Goal: Find specific page/section: Find specific page/section

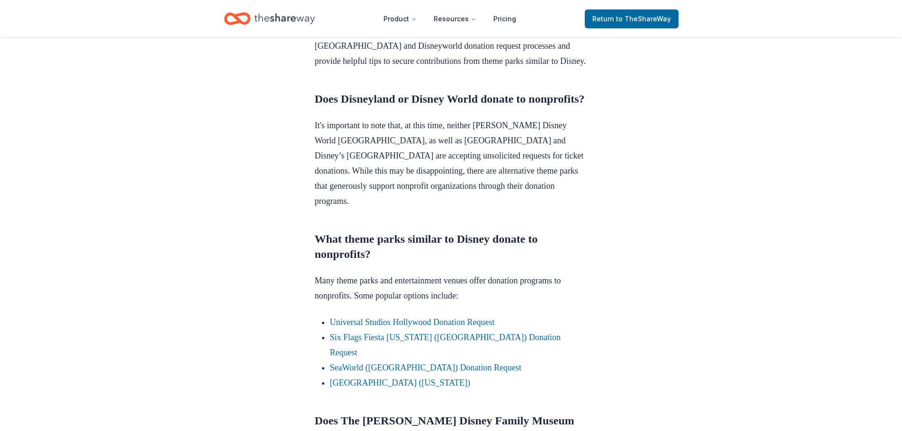
scroll to position [426, 0]
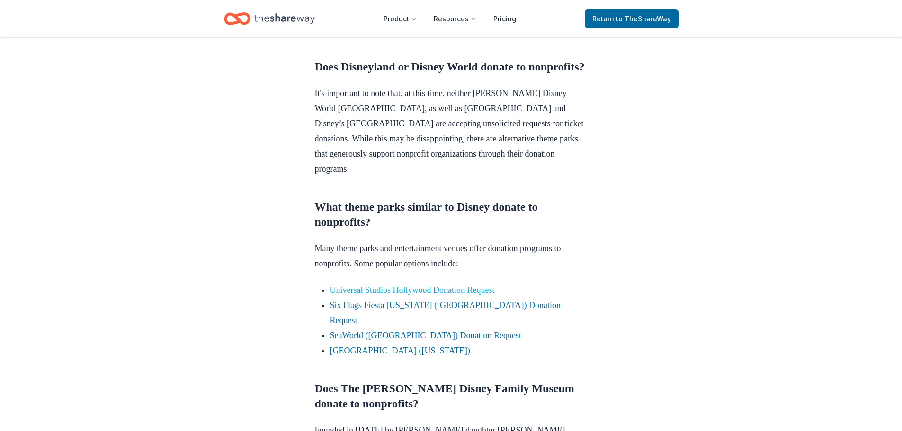
click at [361, 289] on link "Universal Studios Hollywood Donation Request" at bounding box center [412, 290] width 165 height 9
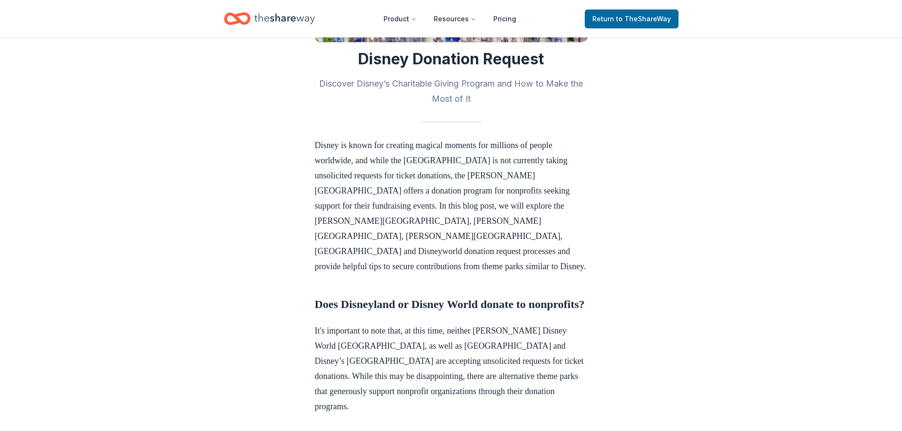
scroll to position [189, 0]
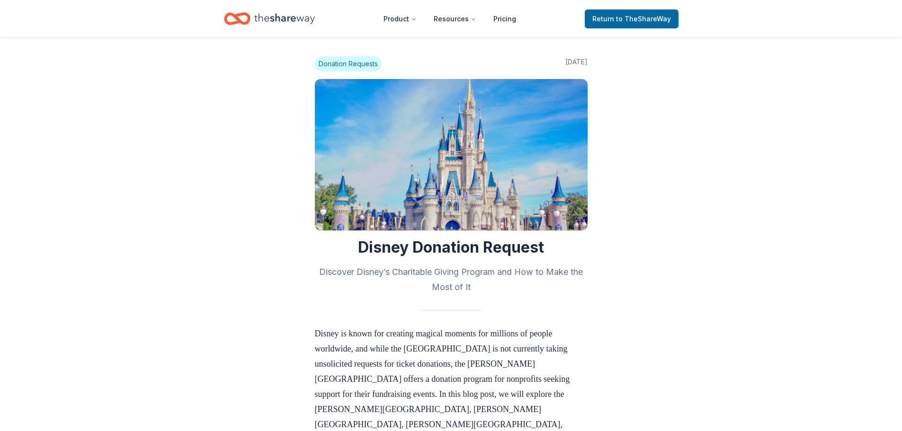
scroll to position [189, 0]
